Goal: Check status

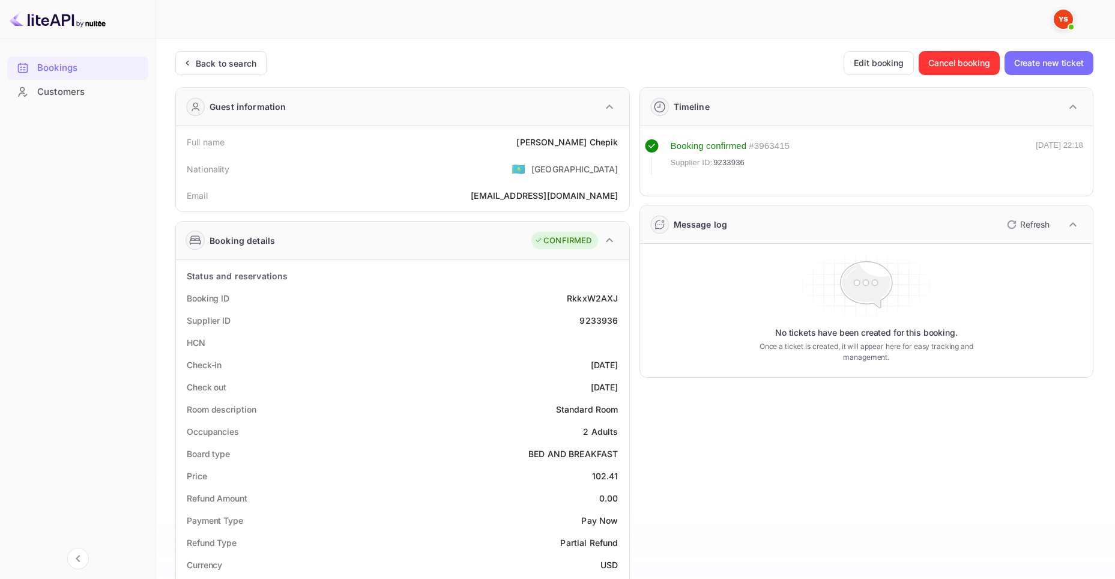
click at [99, 75] on div "Bookings" at bounding box center [77, 67] width 141 height 23
click at [55, 68] on div "Bookings" at bounding box center [89, 68] width 105 height 14
click at [21, 72] on icon at bounding box center [23, 68] width 9 height 8
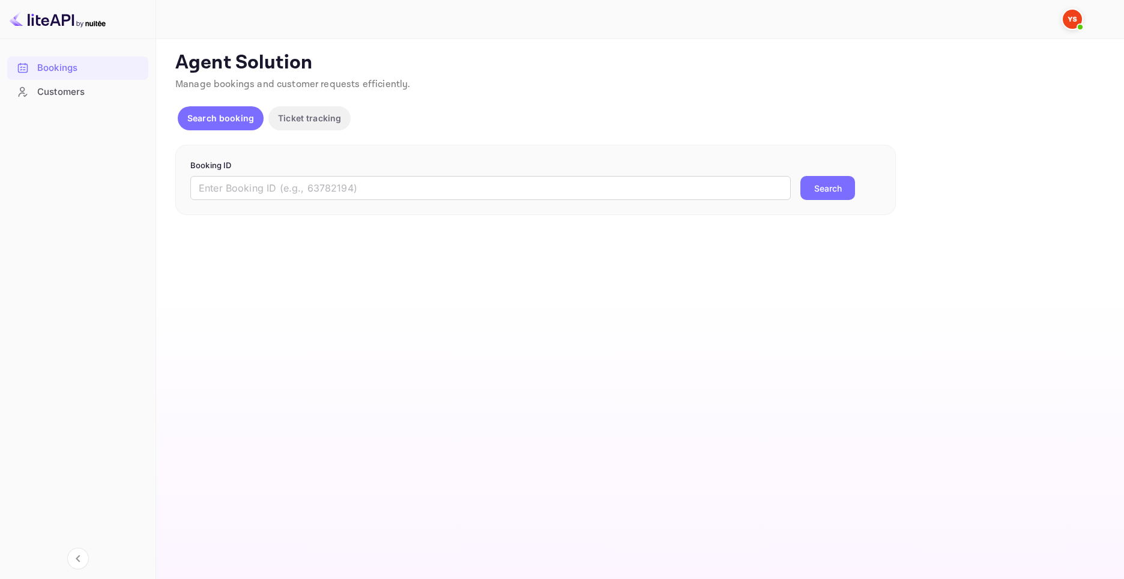
click at [286, 199] on input "text" at bounding box center [490, 188] width 600 height 24
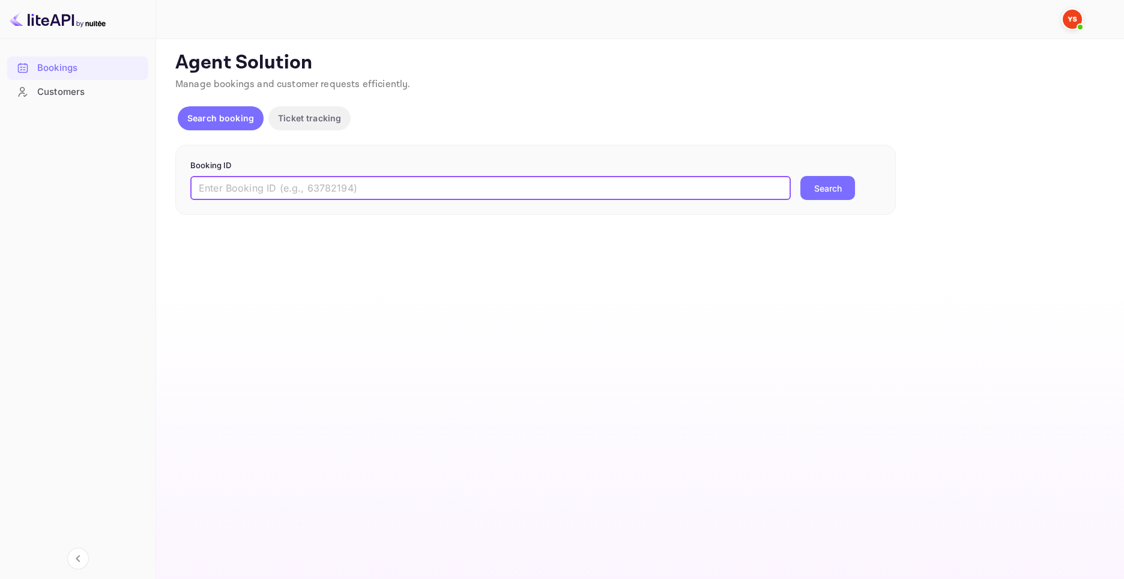
paste input "9497110"
type input "9497110"
click at [845, 191] on button "Search" at bounding box center [827, 188] width 55 height 24
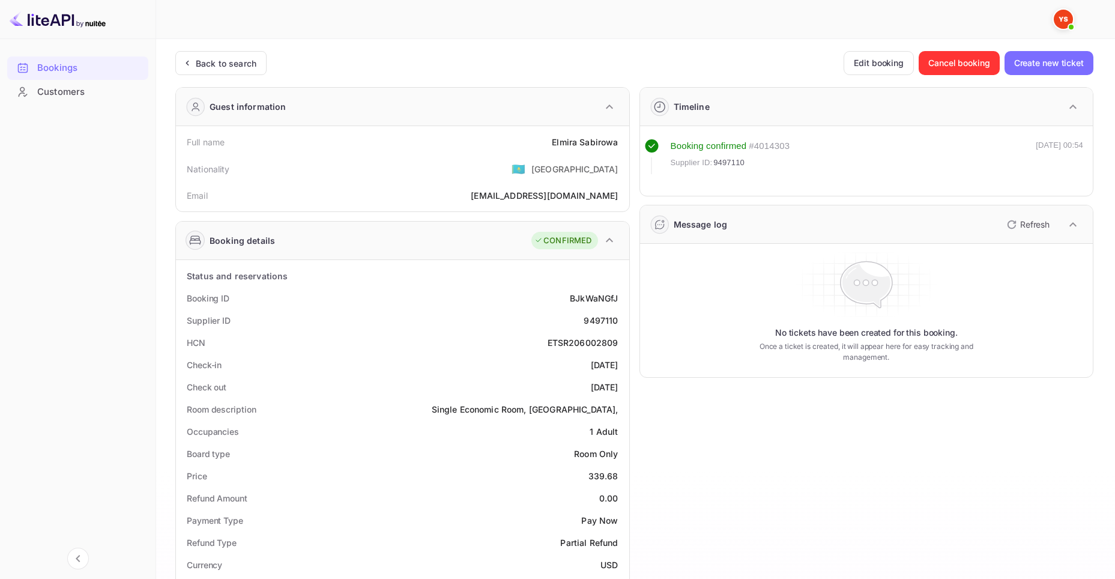
click at [608, 323] on div "9497110" at bounding box center [601, 320] width 34 height 13
copy div "9497110"
drag, startPoint x: 552, startPoint y: 142, endPoint x: 624, endPoint y: 148, distance: 71.7
click at [624, 148] on div "Full name Elmira Sabirowa" at bounding box center [403, 142] width 444 height 22
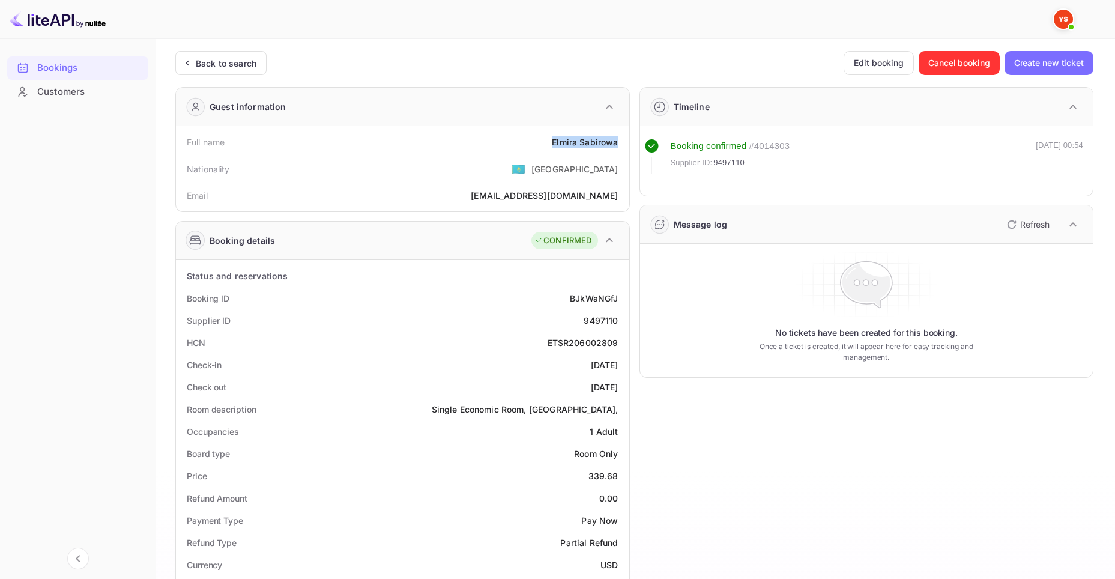
copy div "Elmira Sabirowa"
drag, startPoint x: 588, startPoint y: 476, endPoint x: 624, endPoint y: 477, distance: 36.0
click at [624, 477] on div "Price 339.68" at bounding box center [403, 476] width 444 height 22
copy div "339.68"
